Goal: Transaction & Acquisition: Purchase product/service

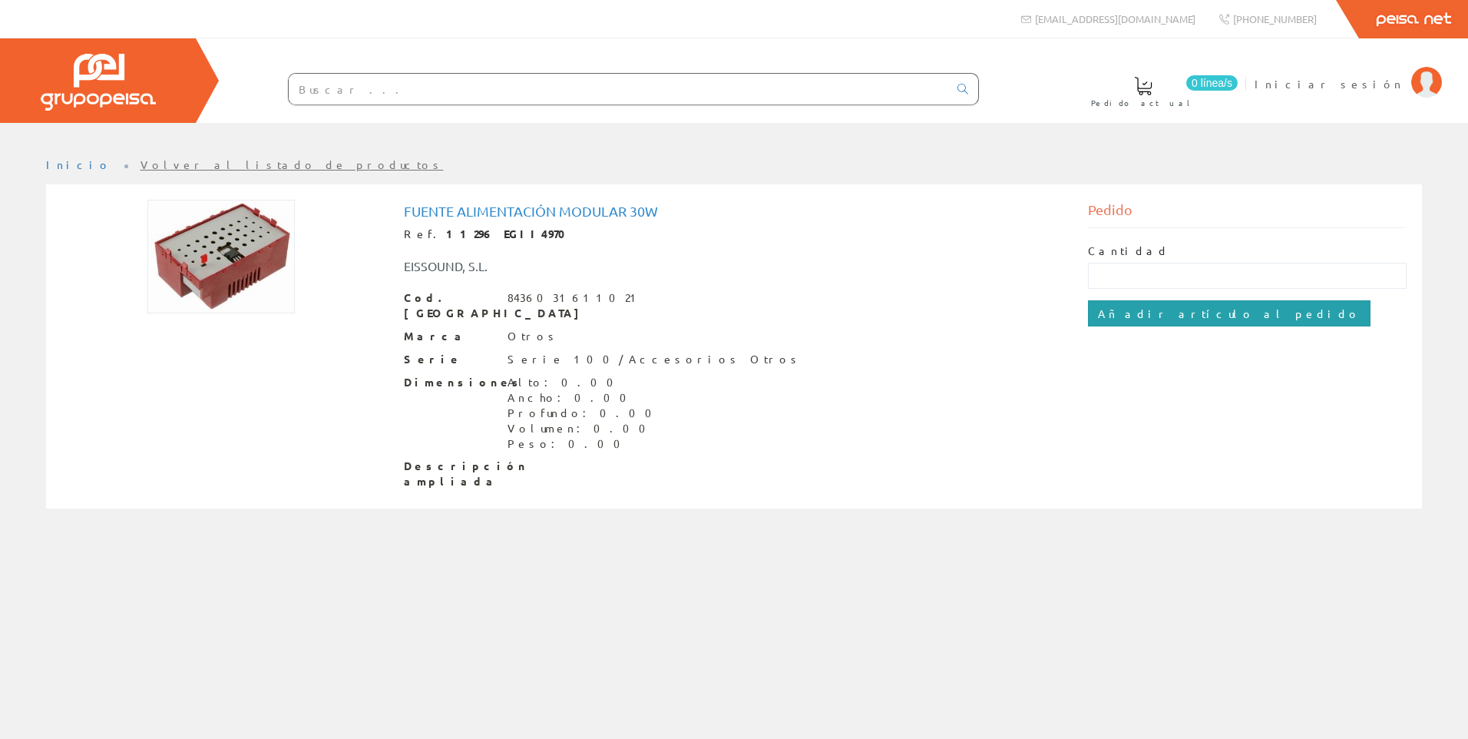
click at [1176, 317] on input "Añadir artículo al pedido" at bounding box center [1229, 313] width 283 height 26
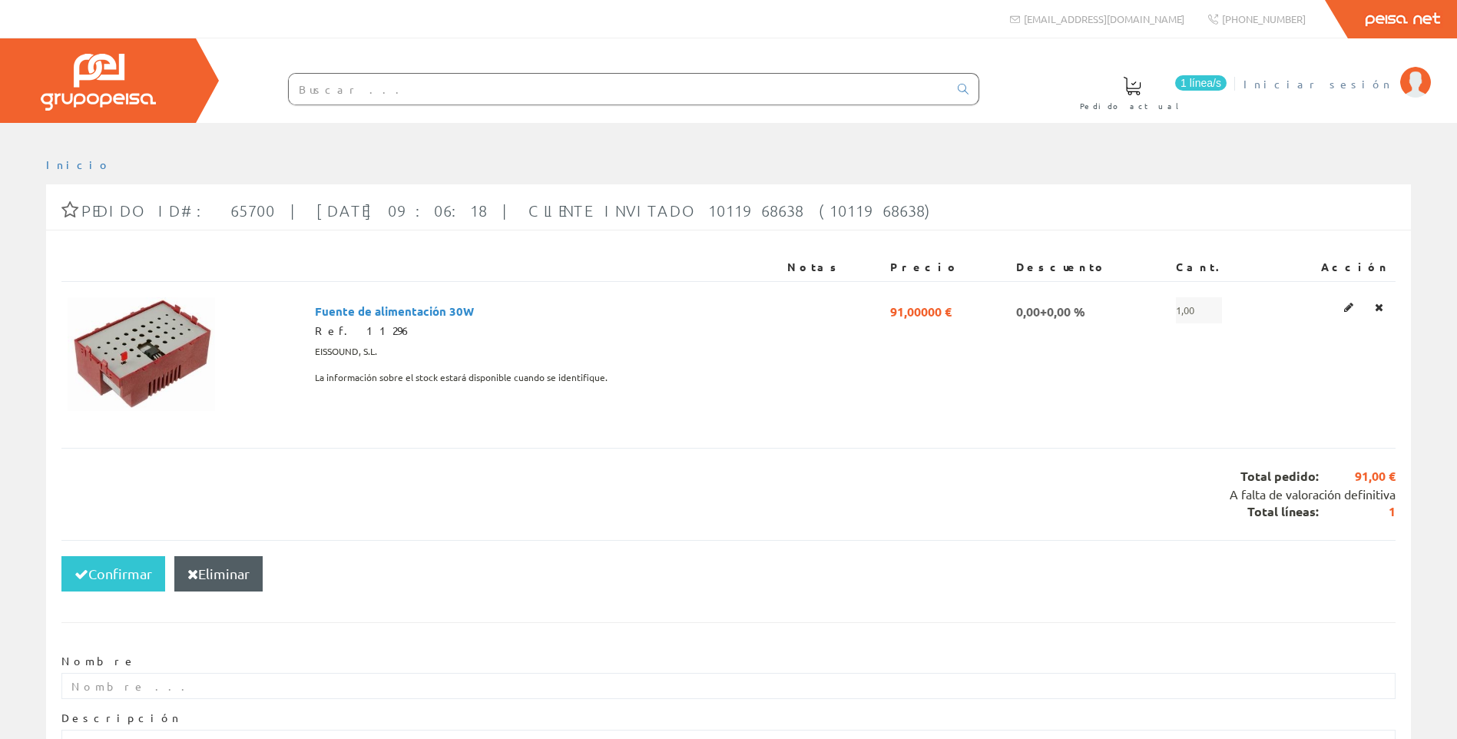
click at [1376, 80] on span "Iniciar sesión" at bounding box center [1317, 83] width 149 height 15
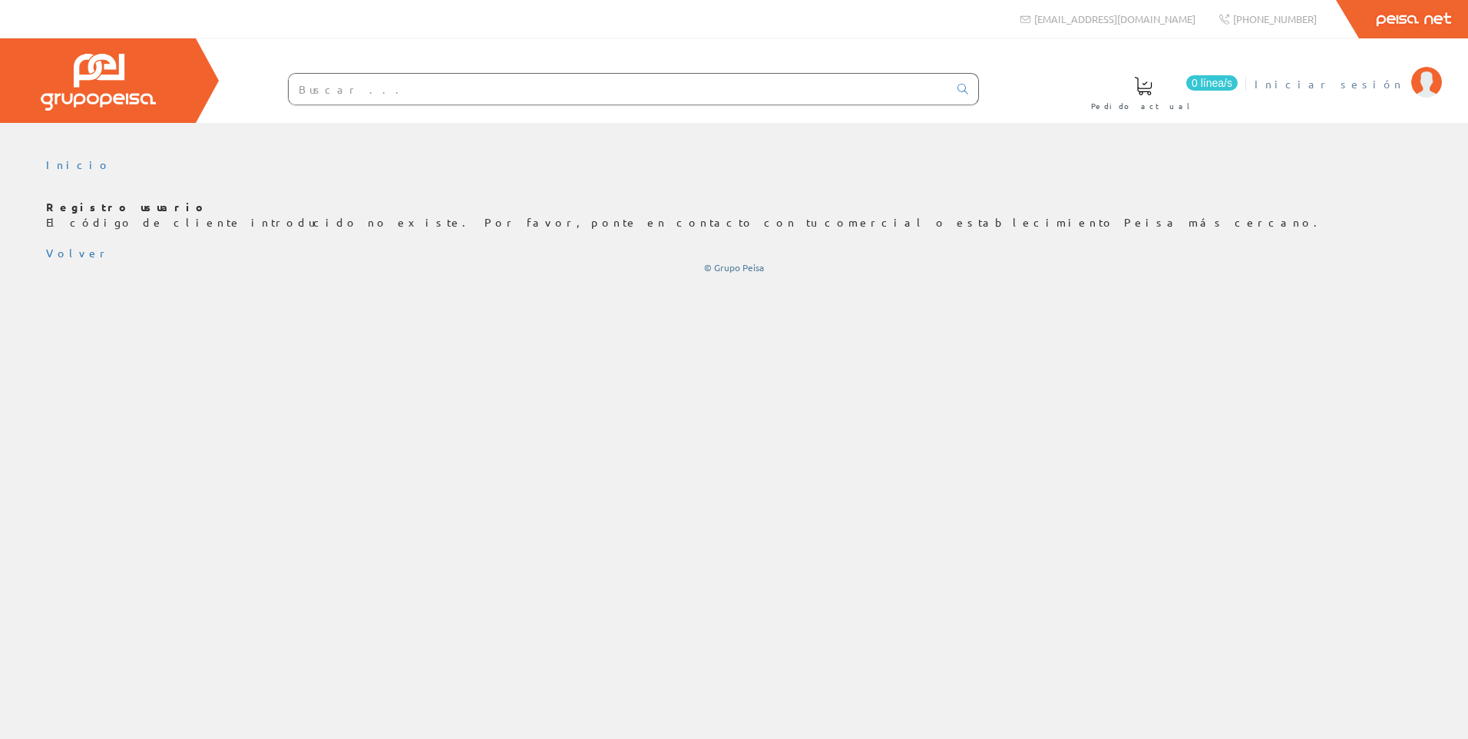
click at [1368, 87] on span "Iniciar sesión" at bounding box center [1329, 83] width 149 height 15
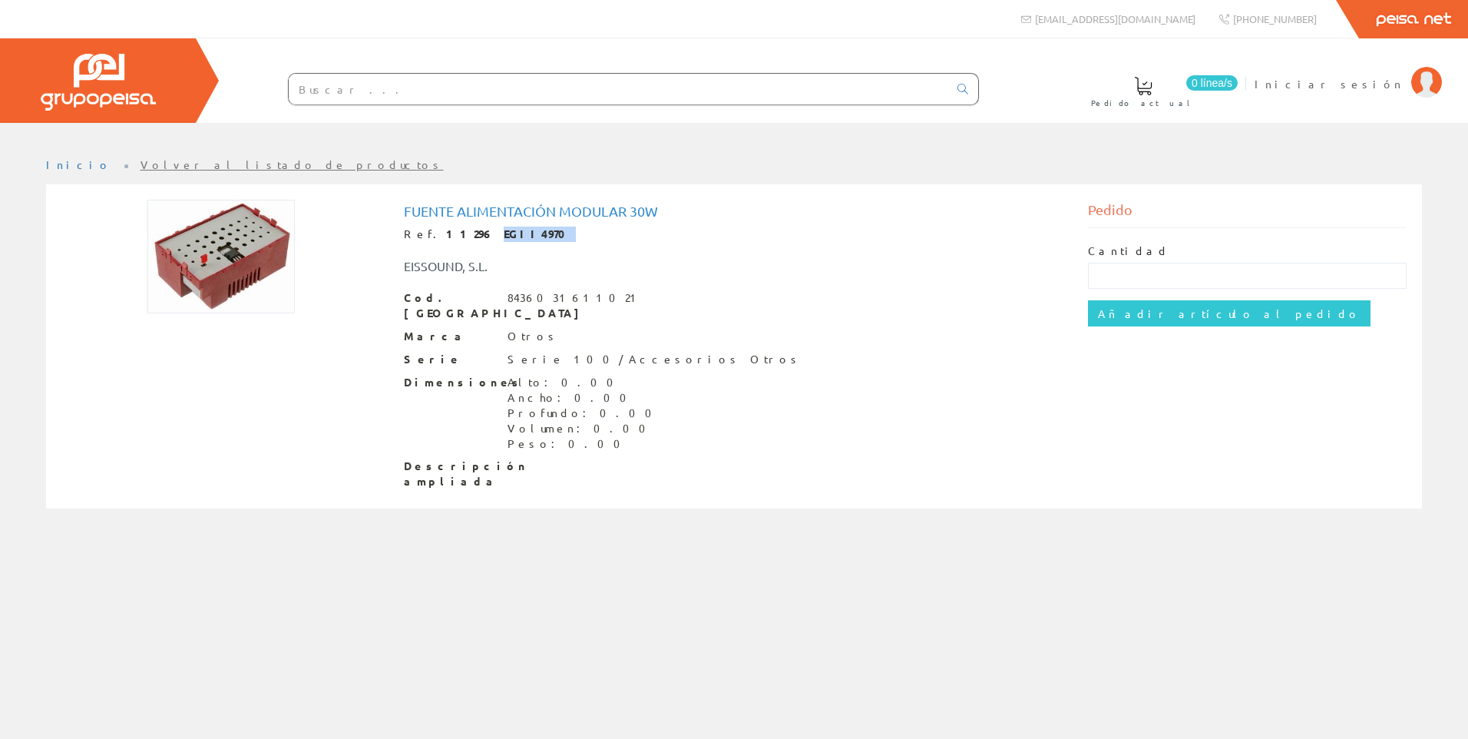
drag, startPoint x: 461, startPoint y: 232, endPoint x: 519, endPoint y: 232, distance: 58.4
click at [519, 232] on div "Ref. 11296 EGII4970" at bounding box center [734, 234] width 661 height 15
drag, startPoint x: 519, startPoint y: 232, endPoint x: 484, endPoint y: 233, distance: 35.4
copy strong "EGII4970"
